Goal: Find specific page/section: Find specific page/section

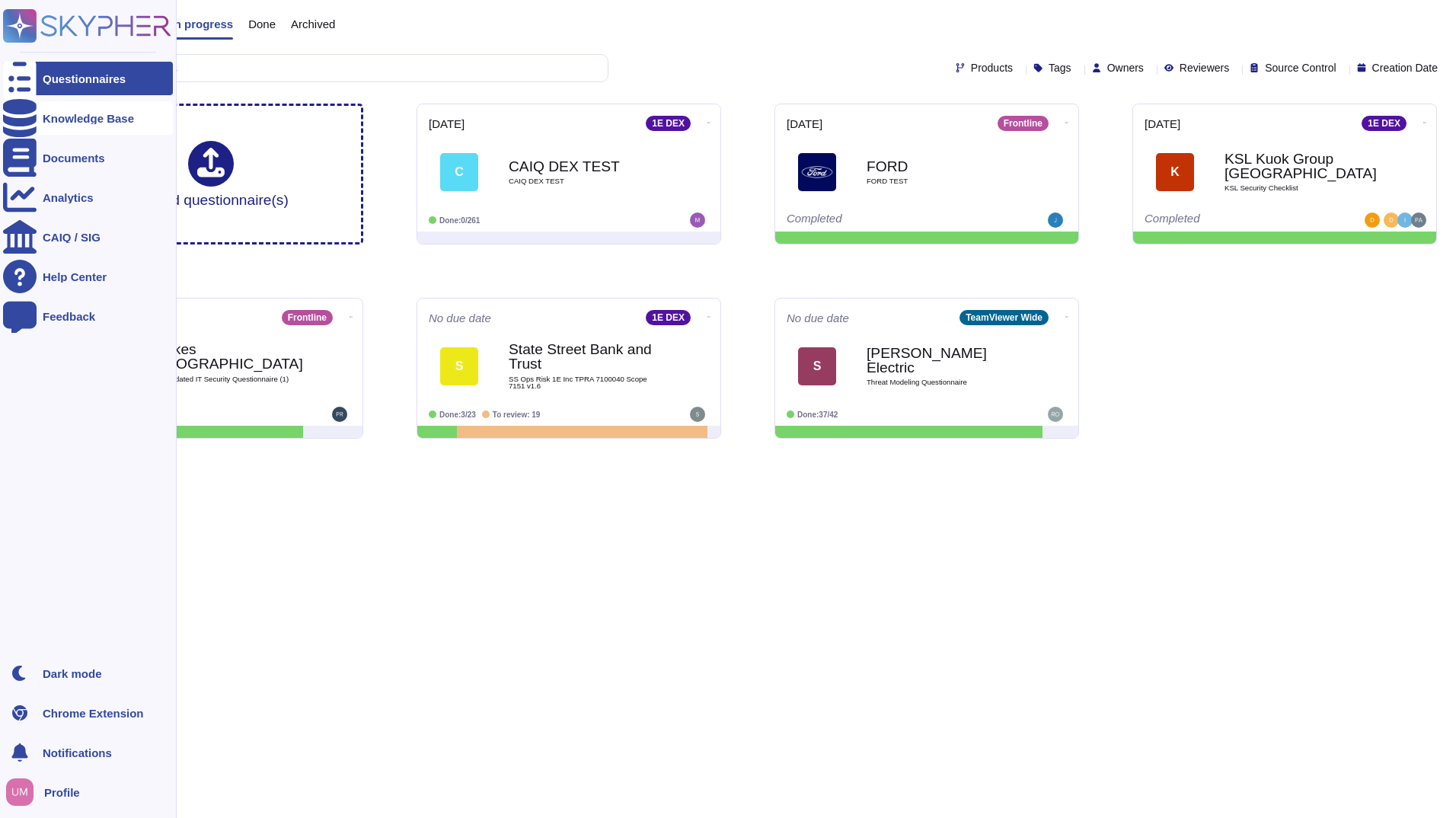
click at [69, 122] on div "Knowledge Base" at bounding box center [88, 118] width 92 height 11
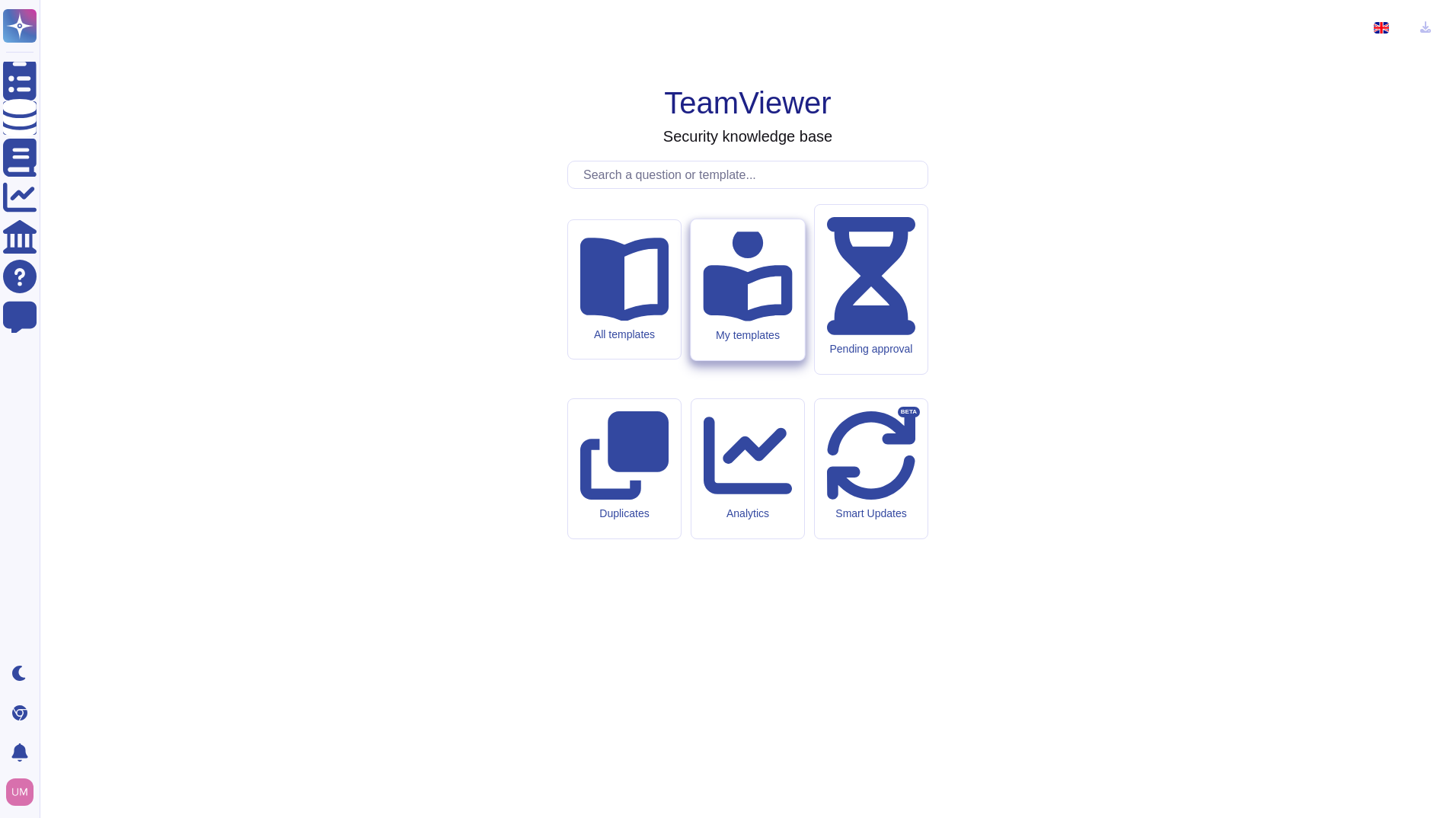
click at [772, 341] on div "My templates" at bounding box center [748, 335] width 89 height 13
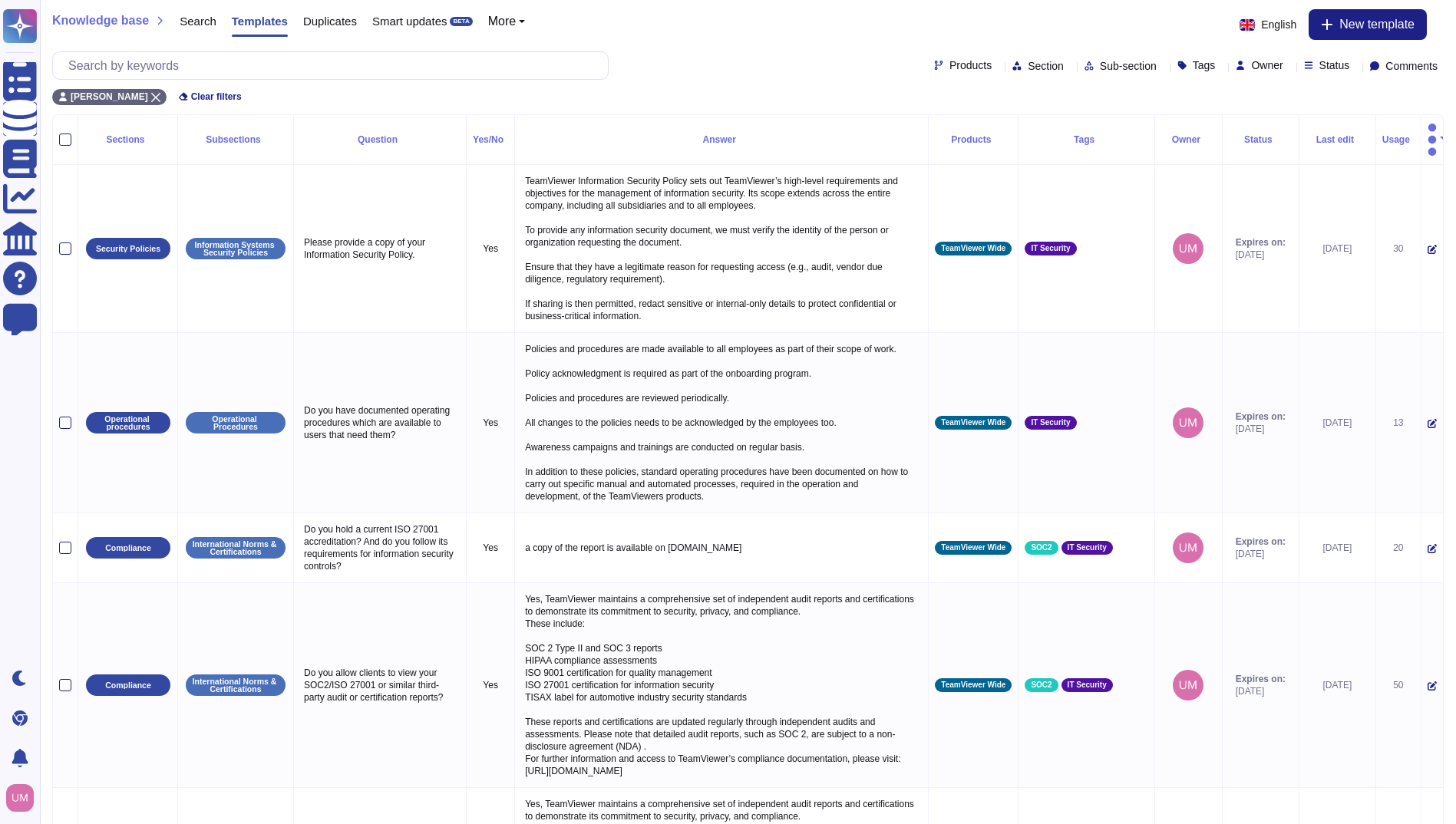
click at [1205, 213] on icon at bounding box center [1376, 311] width 344 height 197
click at [1161, 135] on div "Owner" at bounding box center [1188, 140] width 54 height 10
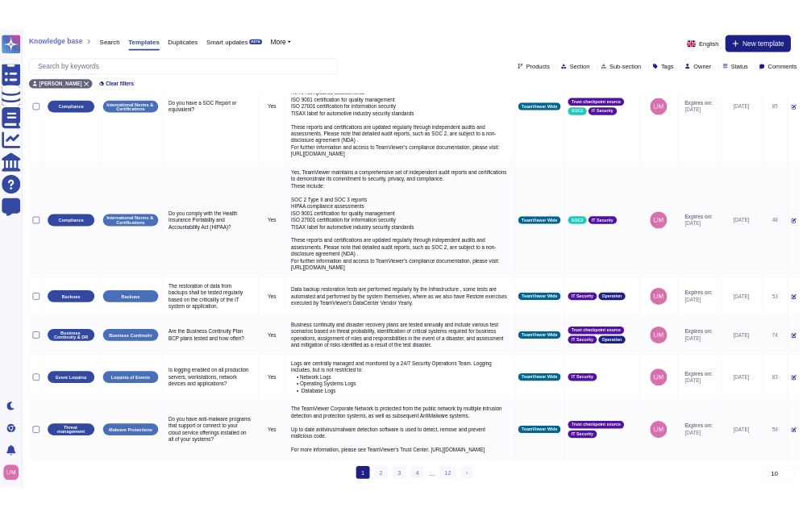
scroll to position [1139, 0]
